Goal: Task Accomplishment & Management: Use online tool/utility

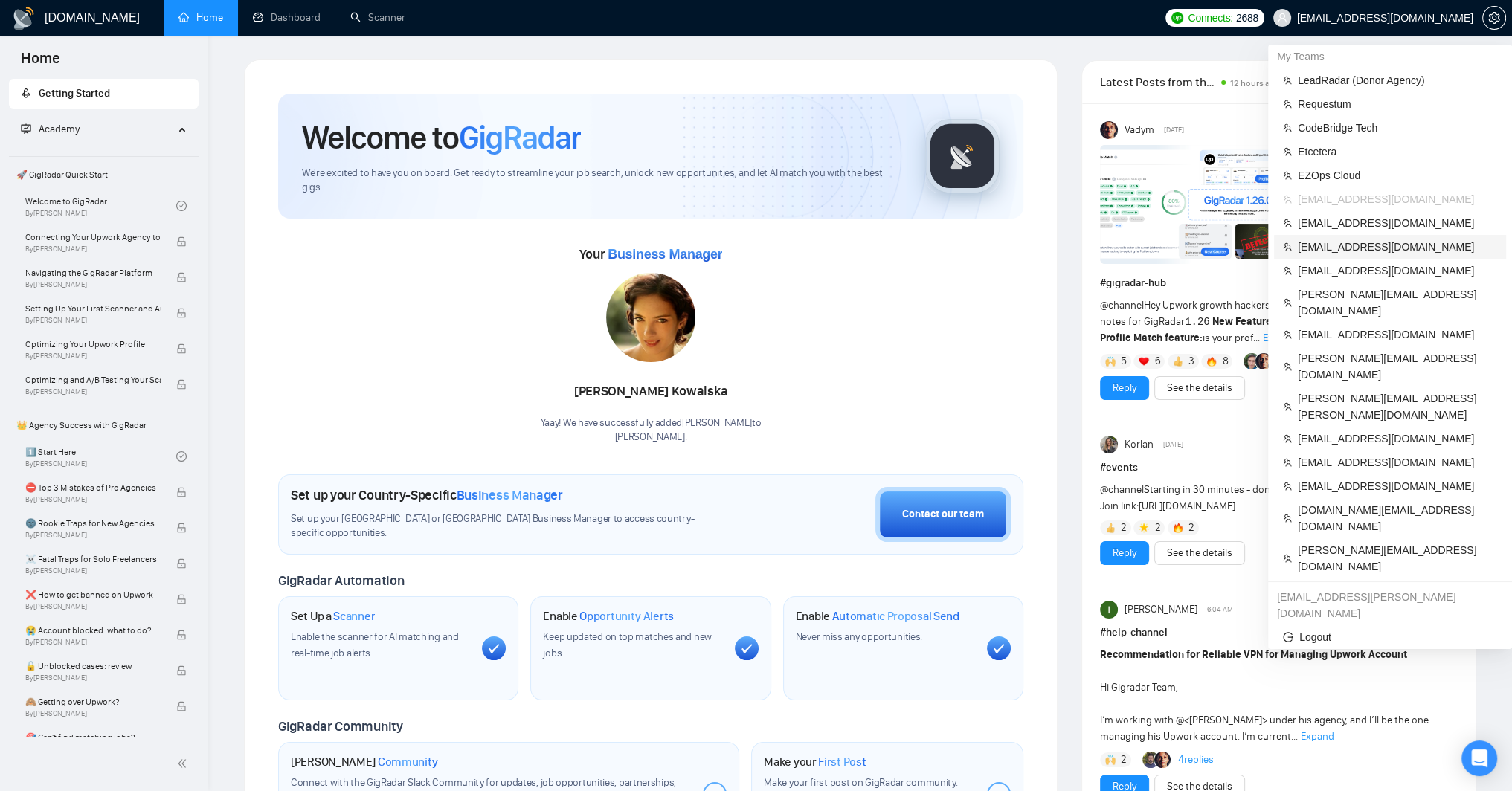
click at [1383, 254] on span "[EMAIL_ADDRESS][DOMAIN_NAME]" at bounding box center [1398, 247] width 199 height 16
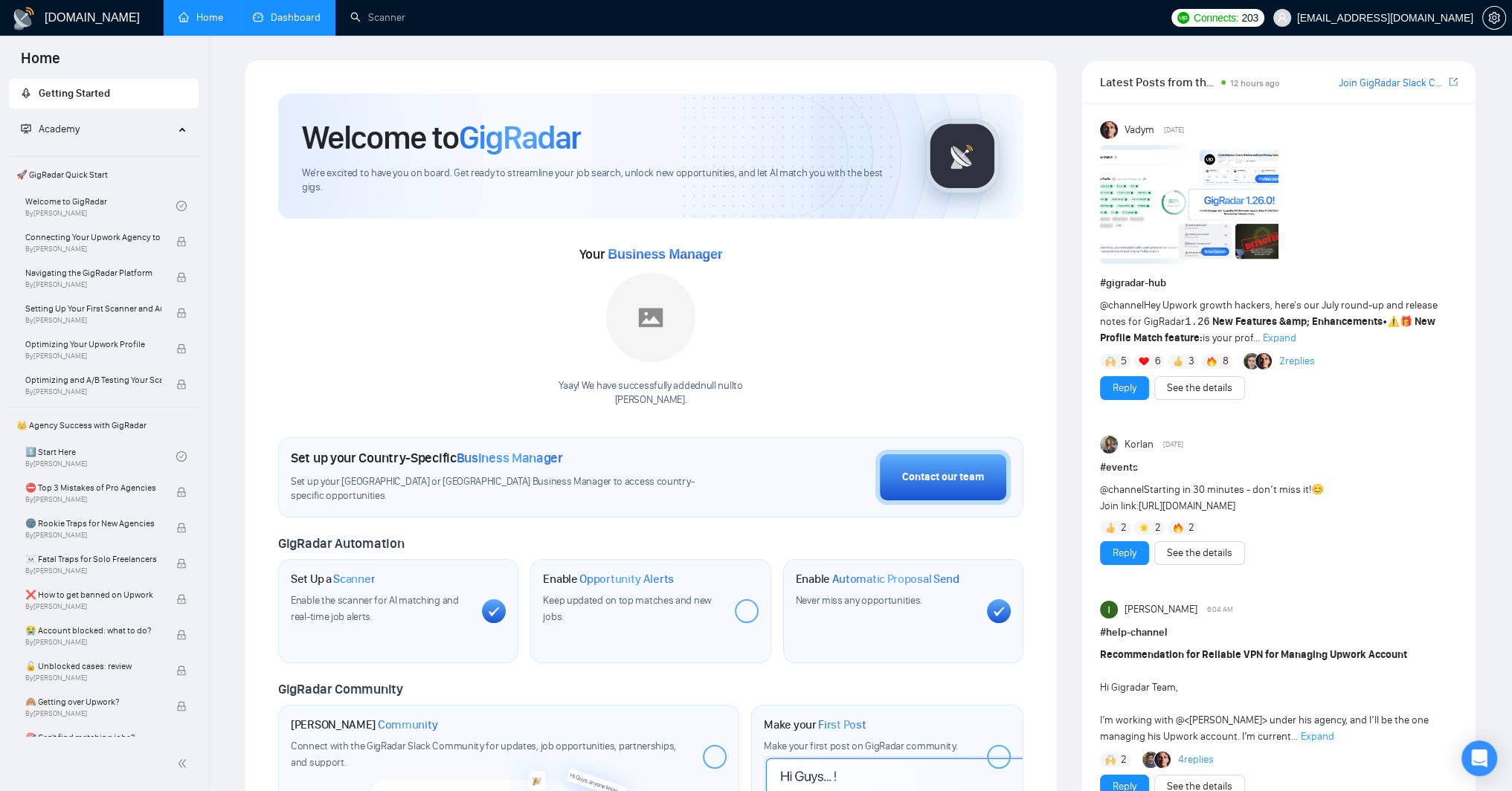
click at [278, 24] on link "Dashboard" at bounding box center [286, 17] width 68 height 13
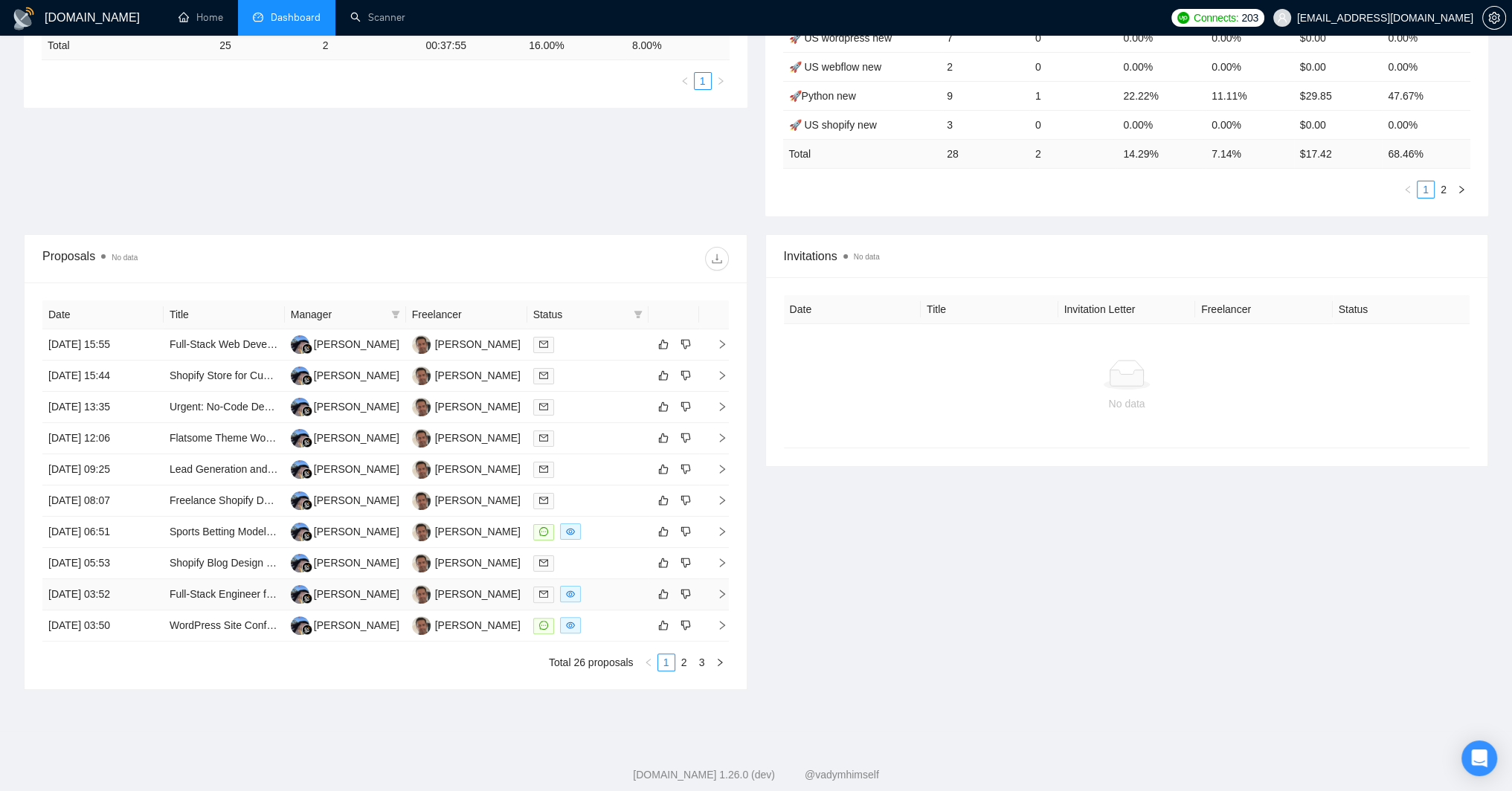
scroll to position [355, 0]
click at [679, 669] on link "2" at bounding box center [684, 662] width 16 height 16
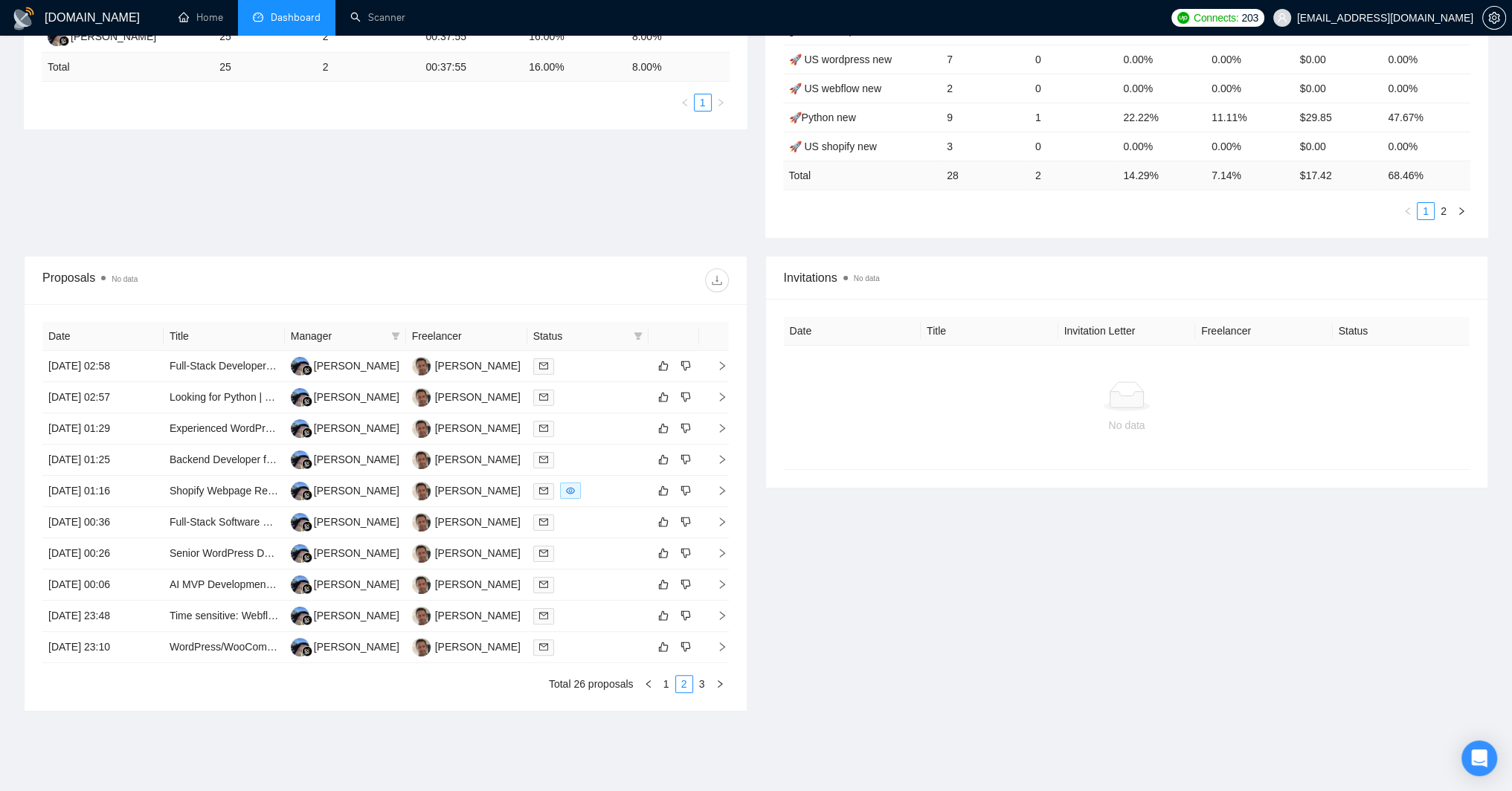
scroll to position [363, 0]
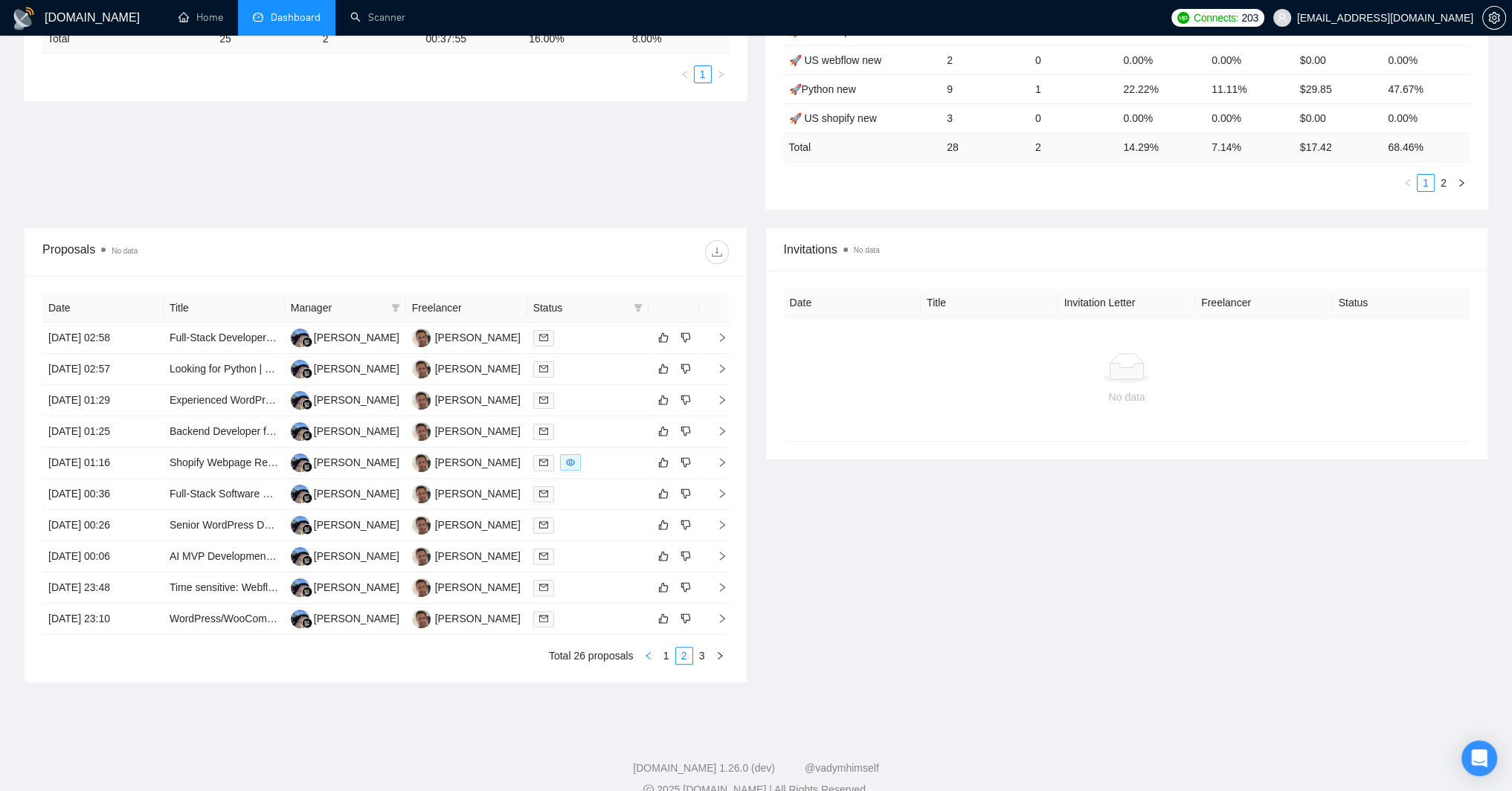
click at [651, 660] on icon "left" at bounding box center [648, 655] width 9 height 9
click at [612, 331] on div at bounding box center [587, 338] width 109 height 17
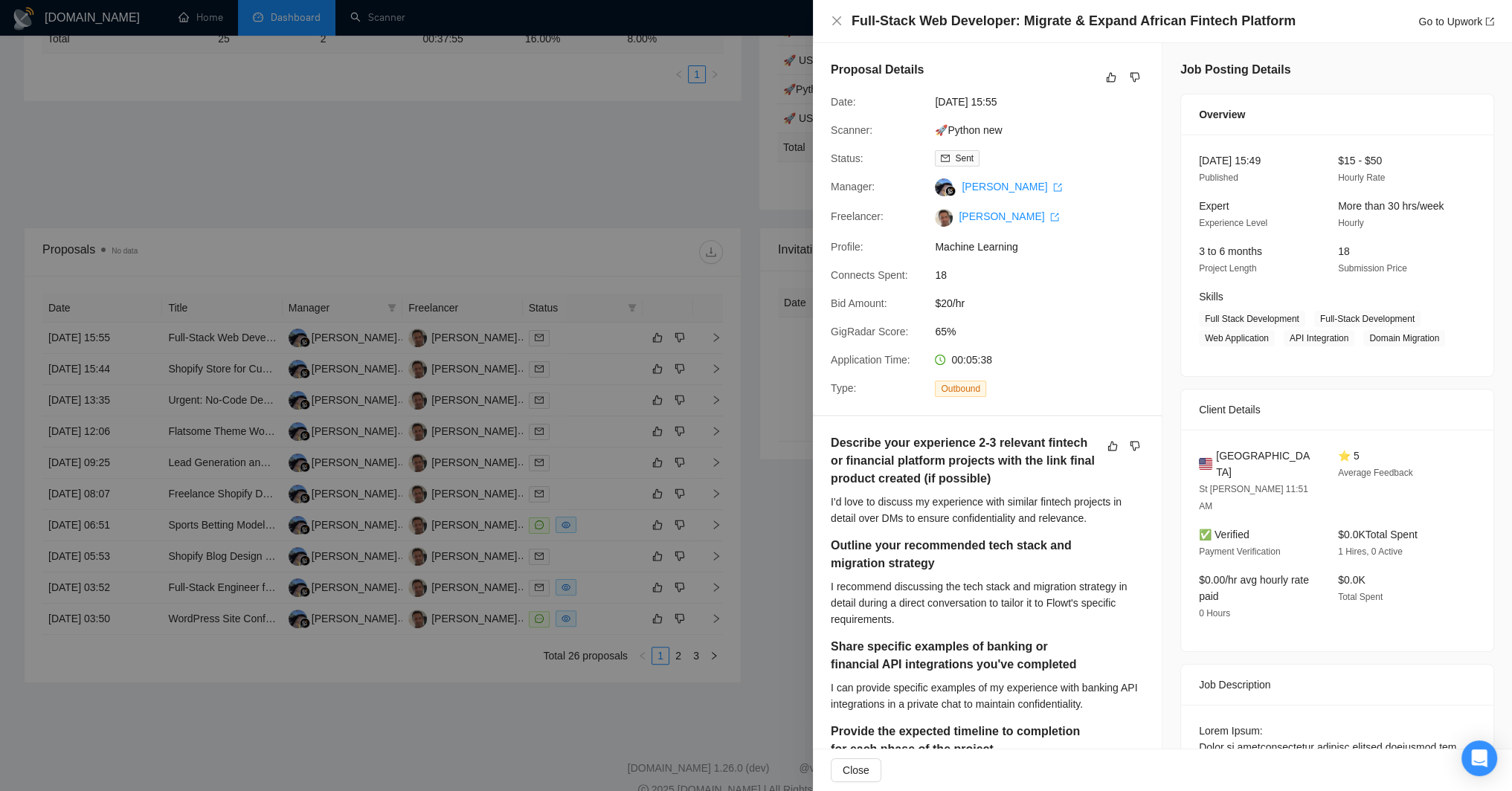
click at [606, 371] on div at bounding box center [756, 396] width 1512 height 791
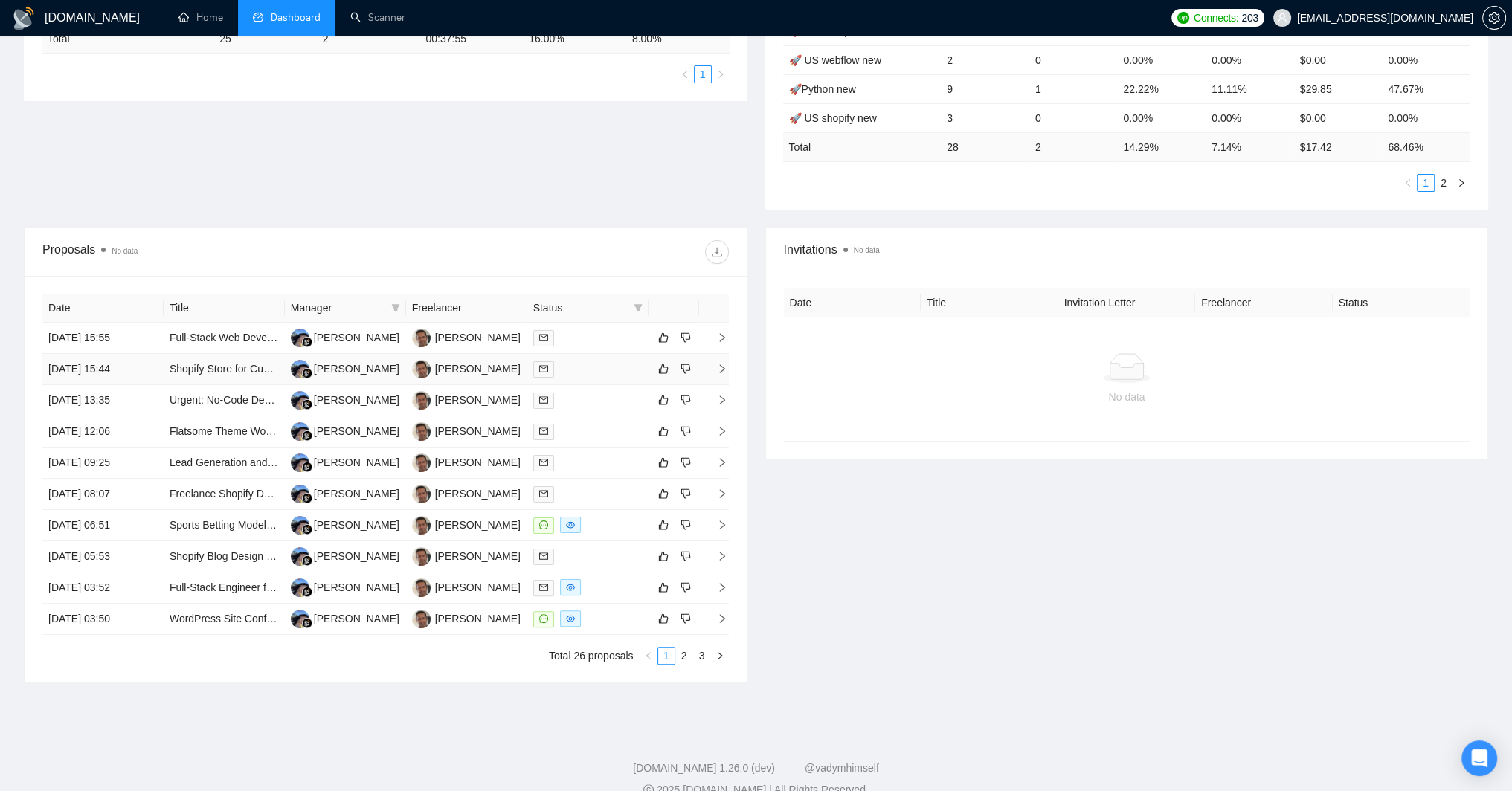
click at [606, 371] on div at bounding box center [587, 369] width 109 height 17
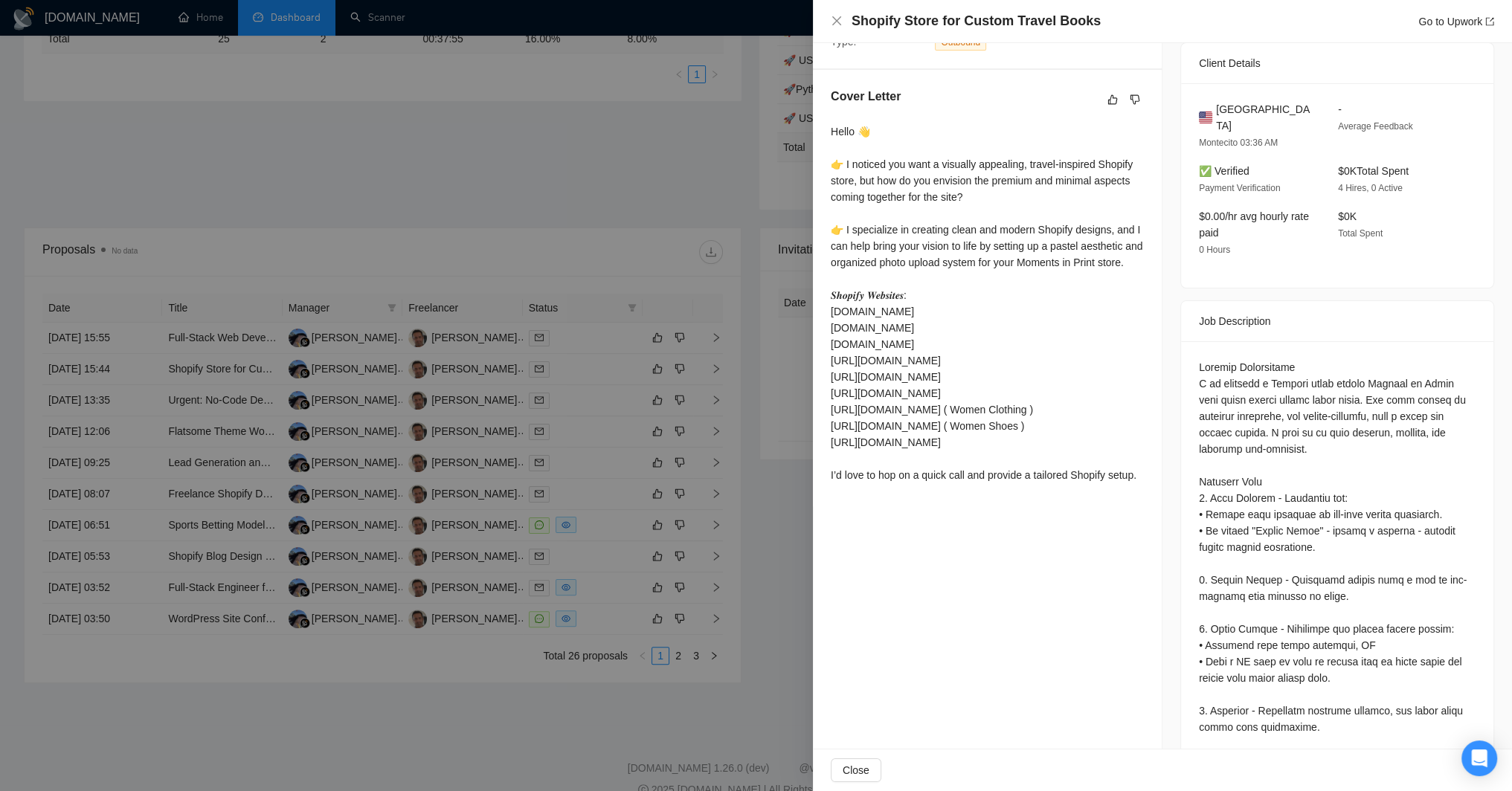
scroll to position [343, 0]
drag, startPoint x: 1105, startPoint y: 15, endPoint x: 855, endPoint y: 18, distance: 250.0
click at [855, 18] on div "Shopify Store for Custom Travel Books Go to Upwork" at bounding box center [1172, 20] width 642 height 18
copy h4 "hopify Store for Custom Travel Books"
